Goal: Navigation & Orientation: Find specific page/section

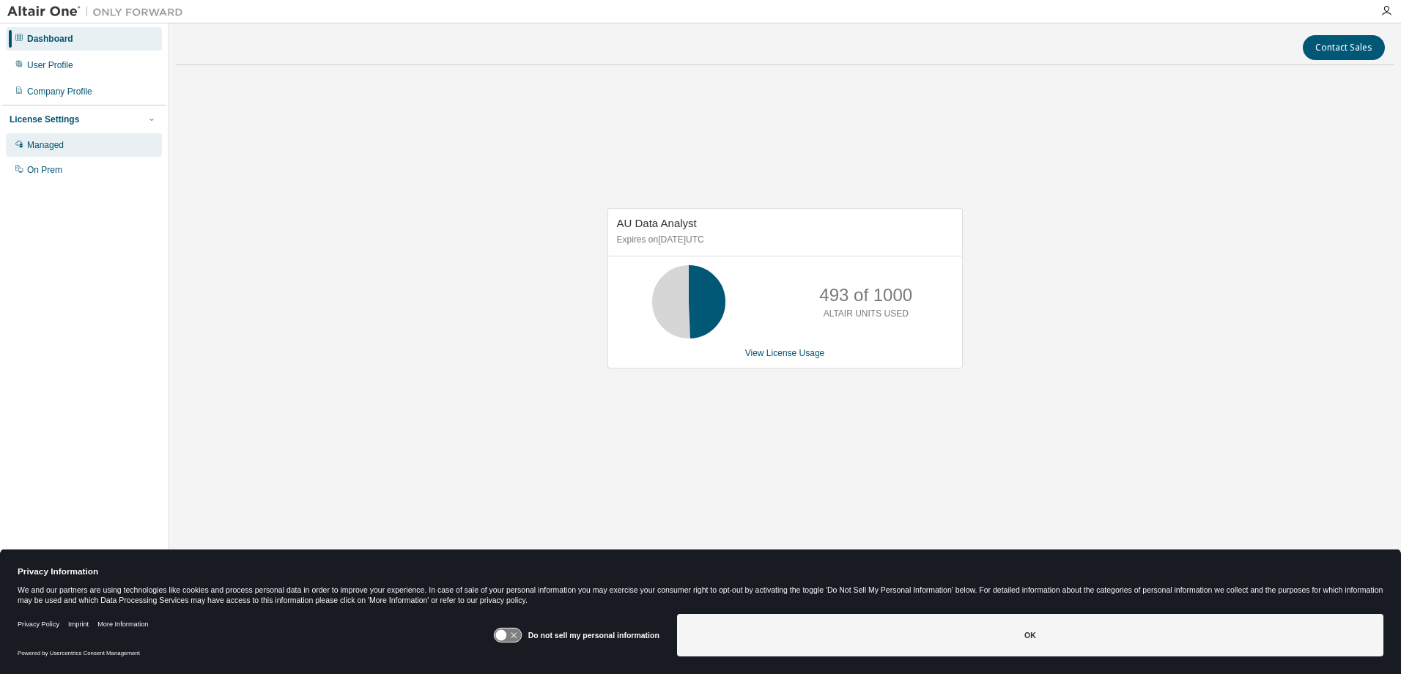
click at [65, 136] on div "Managed" at bounding box center [84, 144] width 156 height 23
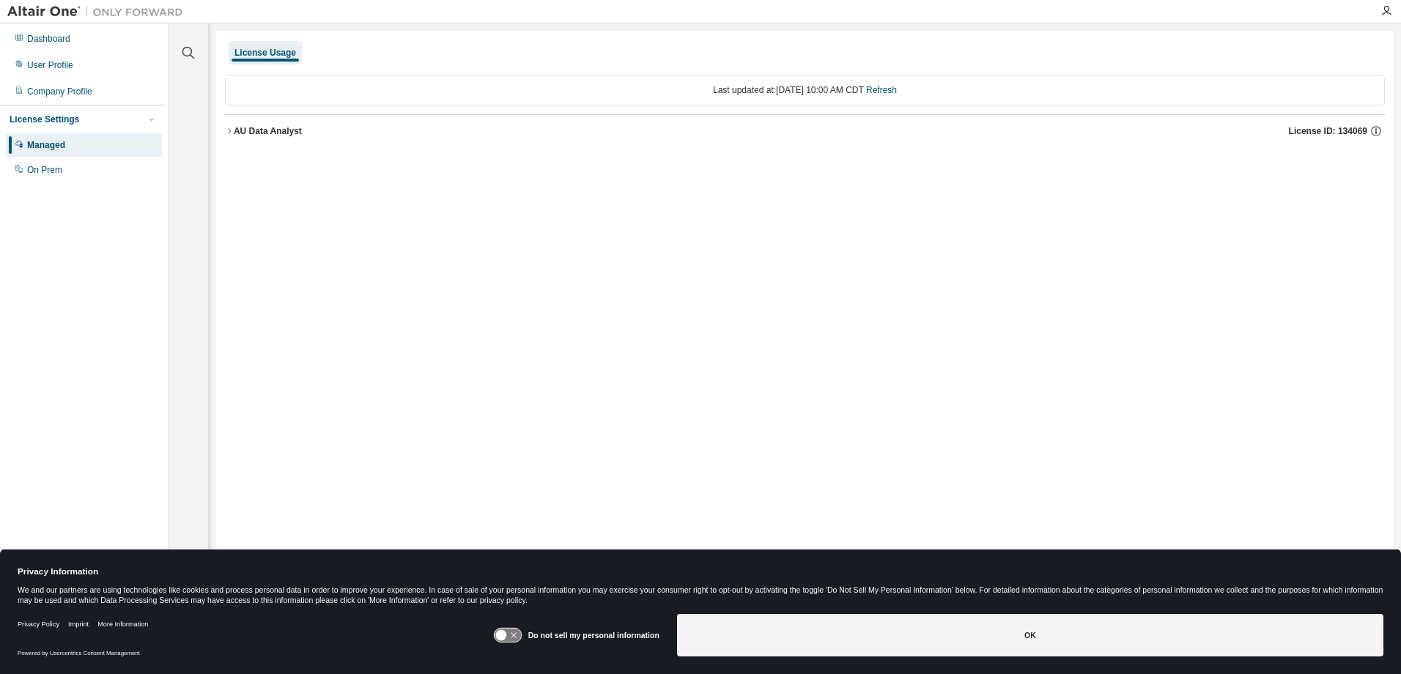
click at [232, 130] on icon "button" at bounding box center [229, 131] width 9 height 9
